Goal: Information Seeking & Learning: Learn about a topic

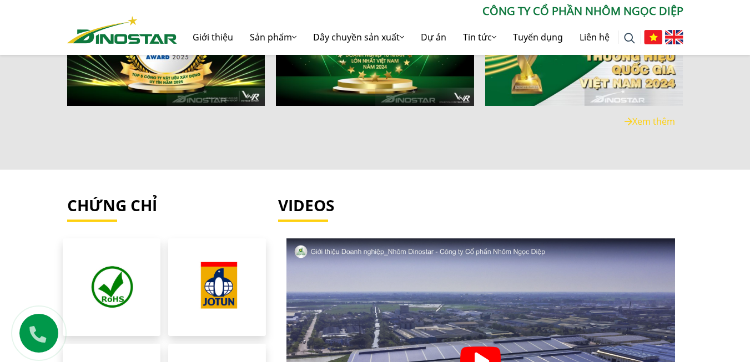
scroll to position [2164, 0]
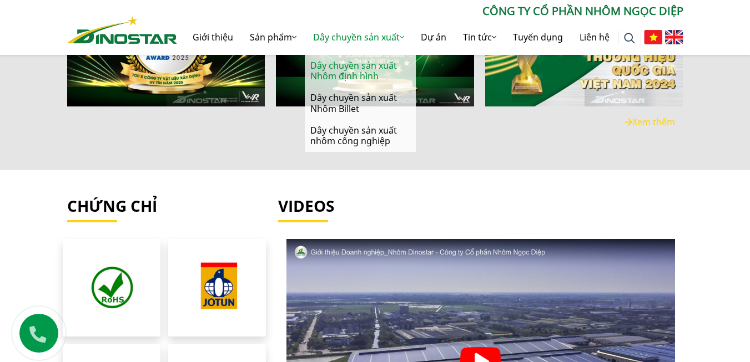
click at [336, 68] on link "Dây chuyền sản xuất Nhôm định hình" at bounding box center [360, 71] width 111 height 32
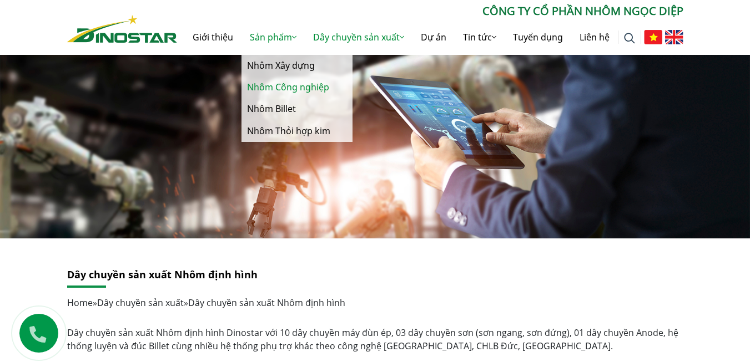
click at [251, 92] on link "Nhôm Công nghiệp" at bounding box center [296, 88] width 111 height 22
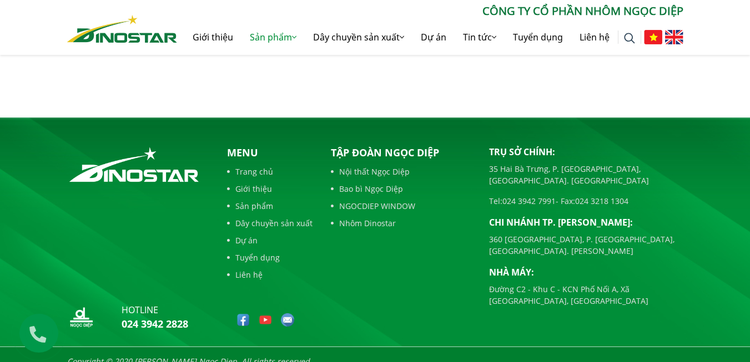
scroll to position [518, 0]
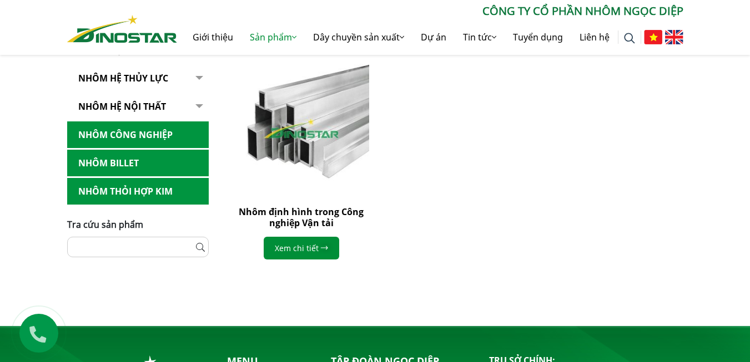
click at [117, 79] on link "Nhôm hệ thủy lực" at bounding box center [138, 78] width 142 height 27
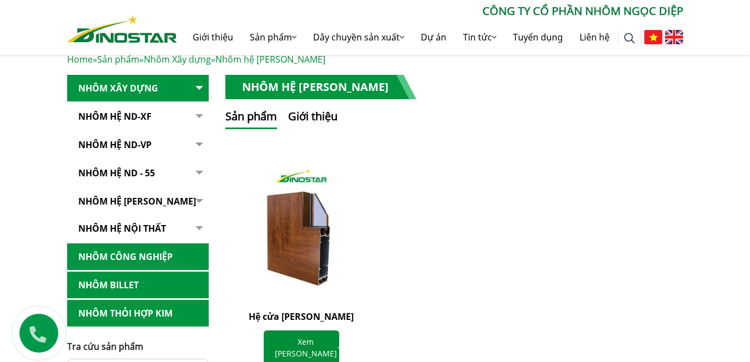
scroll to position [222, 0]
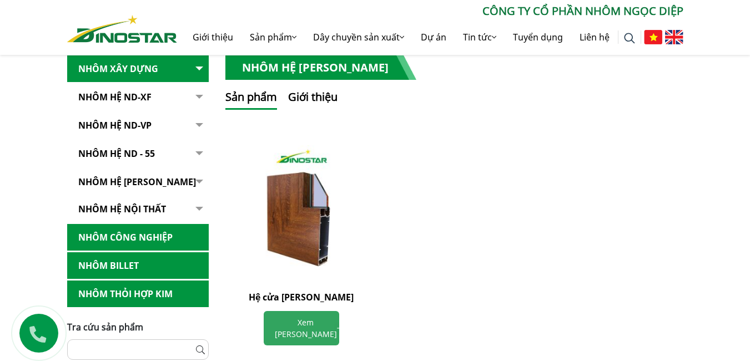
click at [292, 324] on link "Xem chi tiết" at bounding box center [301, 328] width 75 height 34
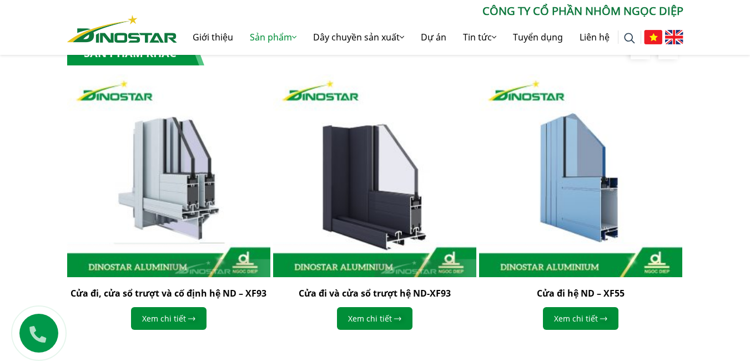
scroll to position [999, 0]
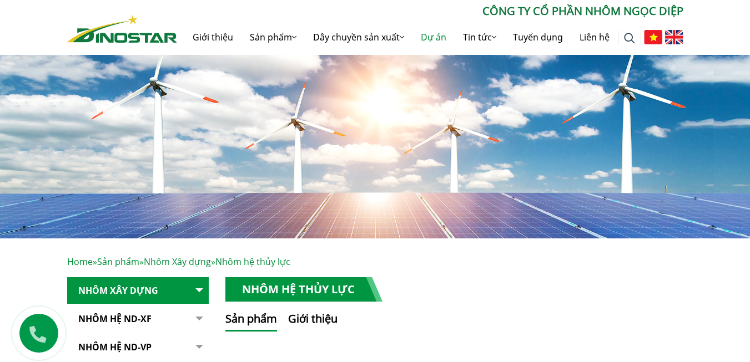
click at [431, 36] on link "Dự án" at bounding box center [433, 37] width 42 height 36
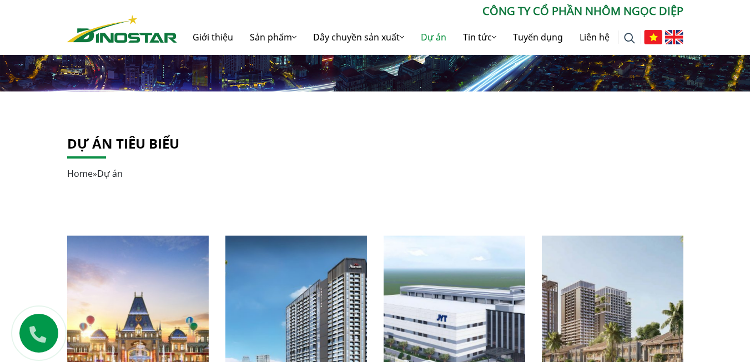
scroll to position [42, 0]
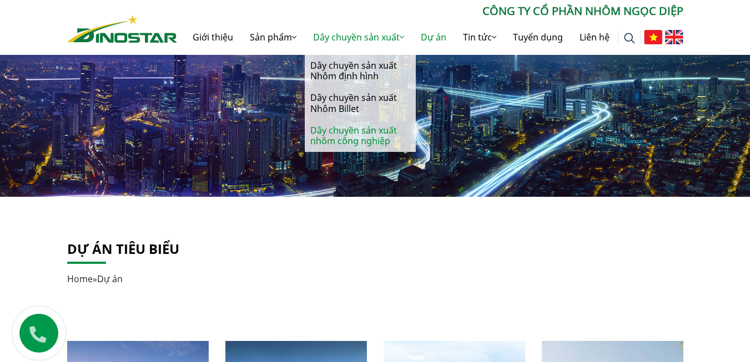
click at [345, 141] on link "Dây chuyền sản xuất nhôm công nghiệp" at bounding box center [360, 136] width 111 height 32
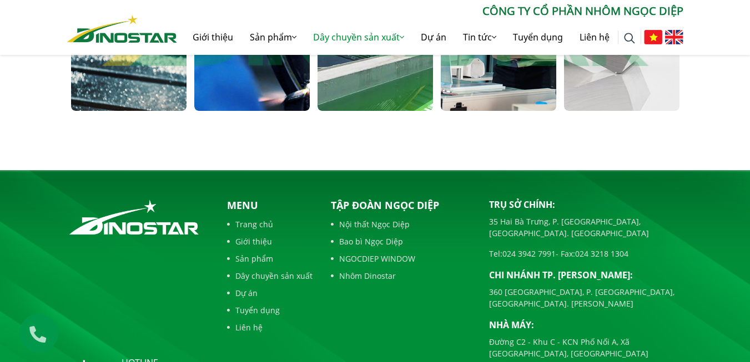
scroll to position [955, 0]
